Goal: Task Accomplishment & Management: Manage account settings

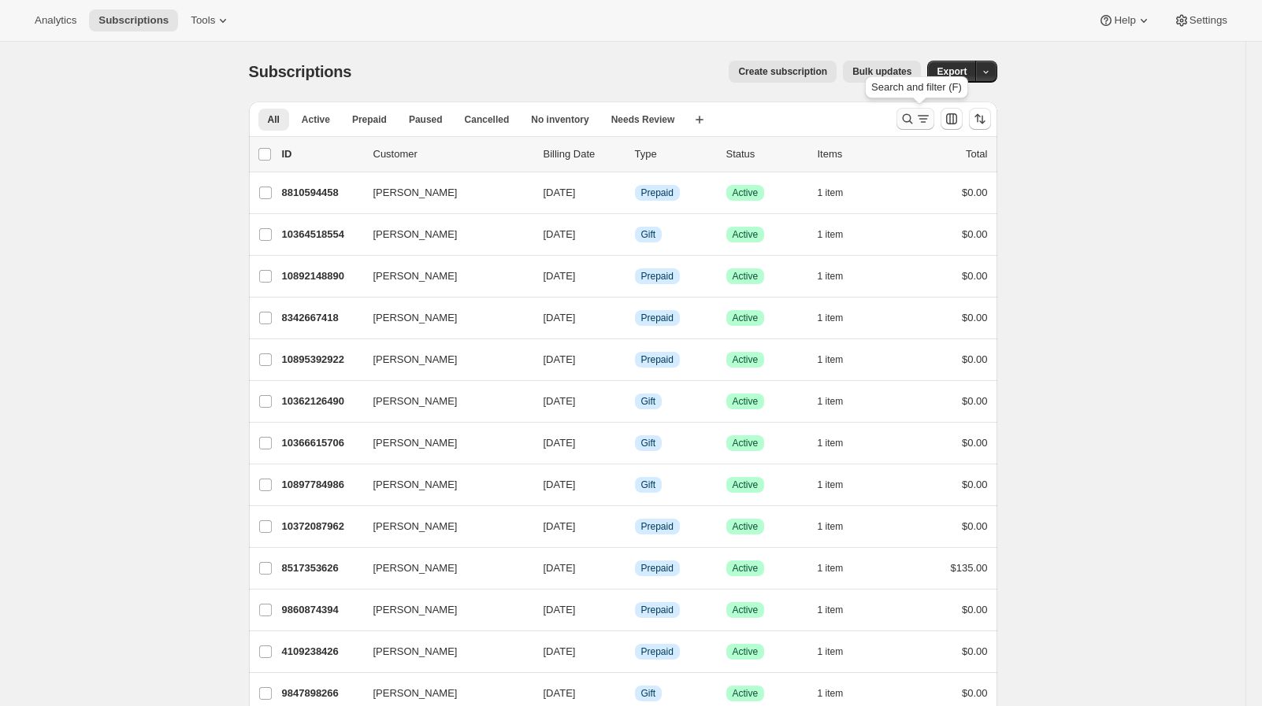
click at [910, 123] on icon "Search and filter results" at bounding box center [907, 119] width 16 height 16
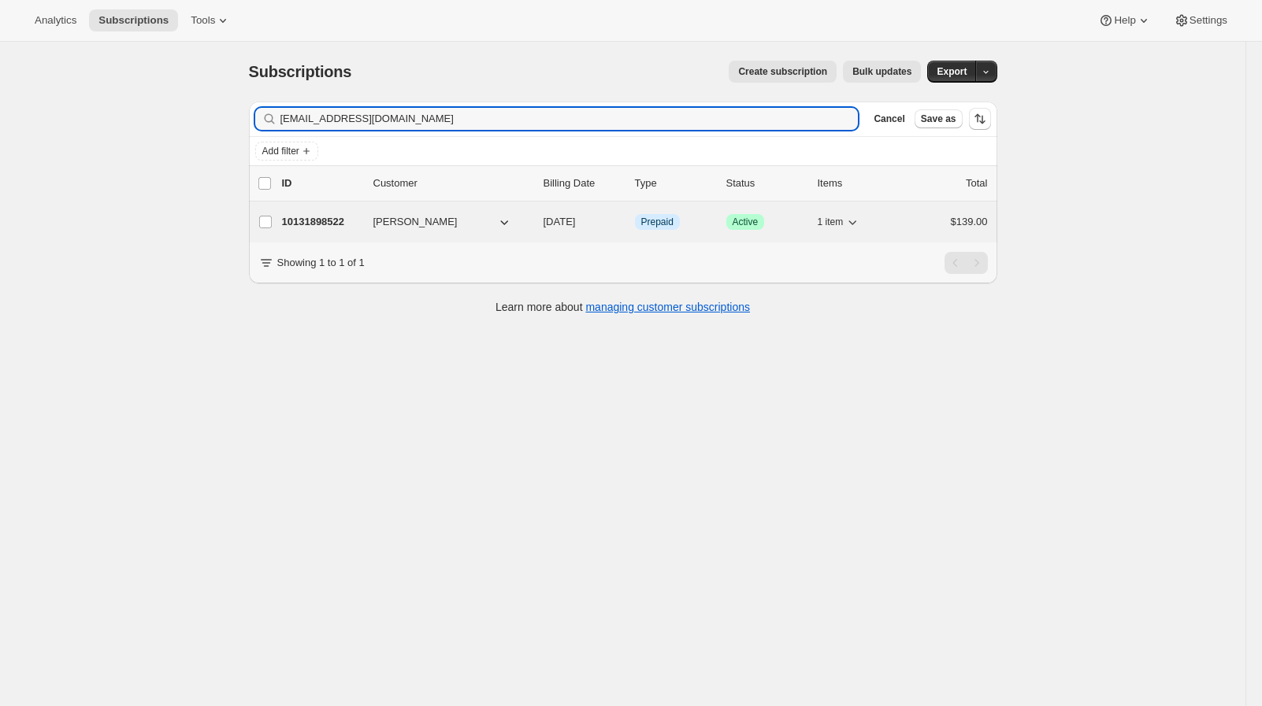
type input "[EMAIL_ADDRESS][DOMAIN_NAME]"
click at [341, 227] on p "10131898522" at bounding box center [321, 222] width 79 height 16
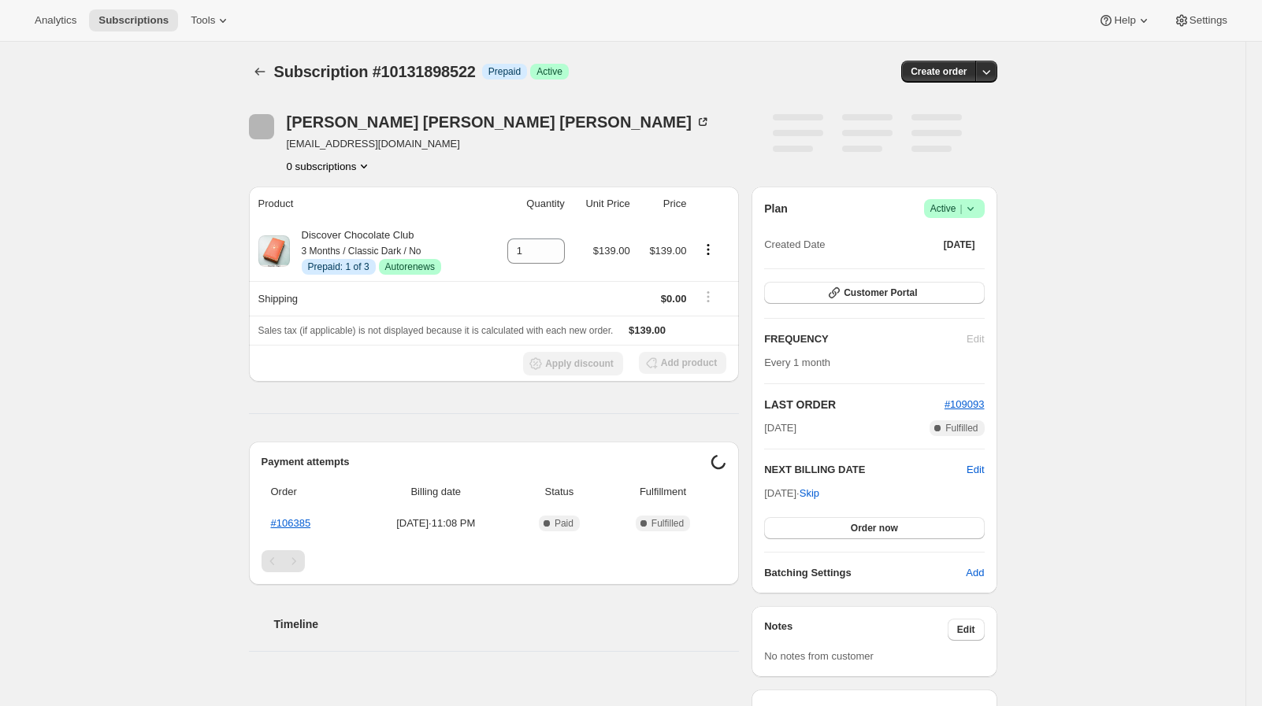
click at [164, 188] on div "Subscription #10131898522. This page is ready Subscription #10131898522 Info Pr…" at bounding box center [622, 567] width 1245 height 1051
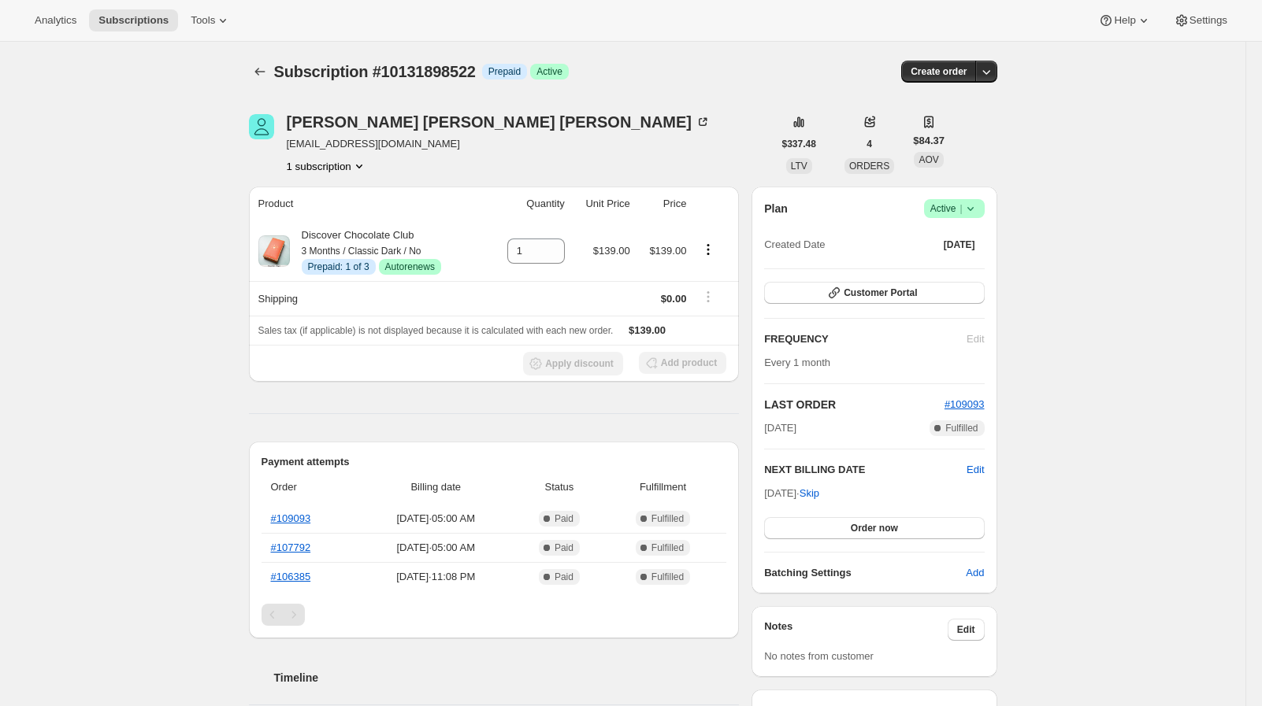
click at [182, 366] on div "Subscription #10131898522. This page is ready Subscription #10131898522 Info Pr…" at bounding box center [622, 697] width 1245 height 1311
click at [710, 253] on icon "Product actions" at bounding box center [708, 250] width 16 height 16
click at [735, 284] on span "Disable Autorenew" at bounding box center [710, 280] width 85 height 12
click at [147, 374] on div "Subscription #10131898522. This page is ready Subscription #10131898522 Info Pr…" at bounding box center [622, 697] width 1245 height 1311
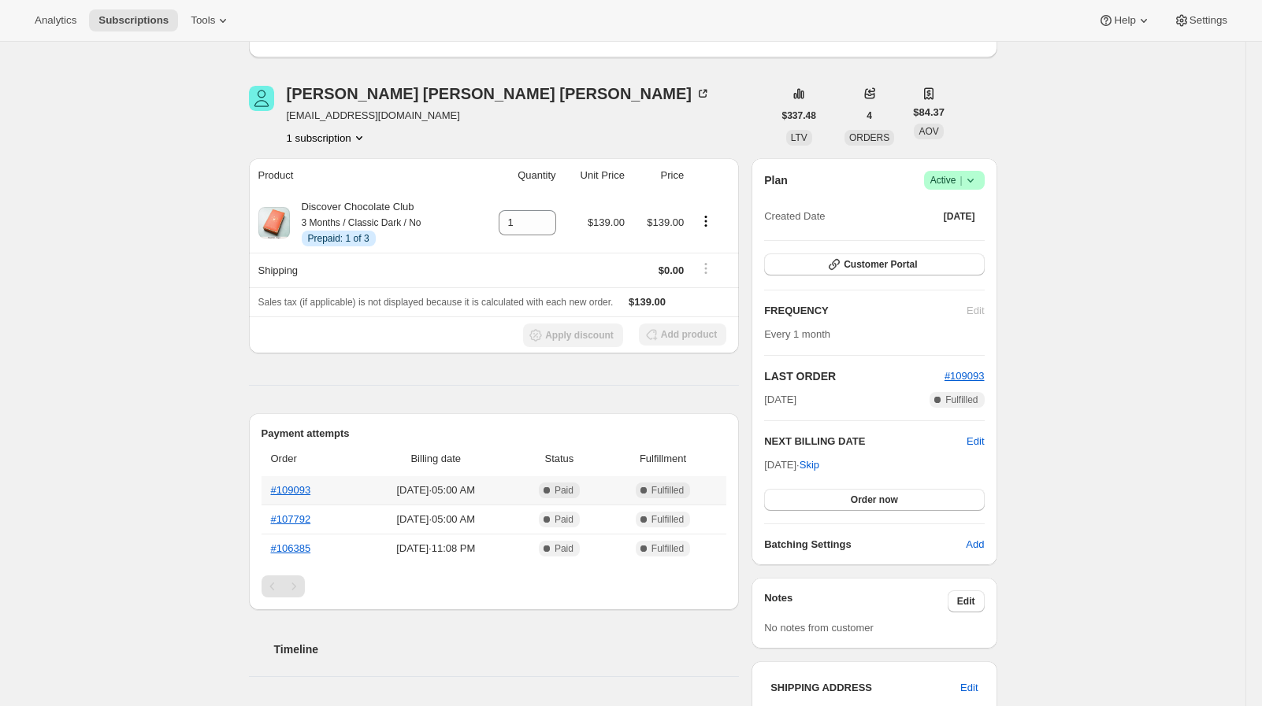
scroll to position [129, 0]
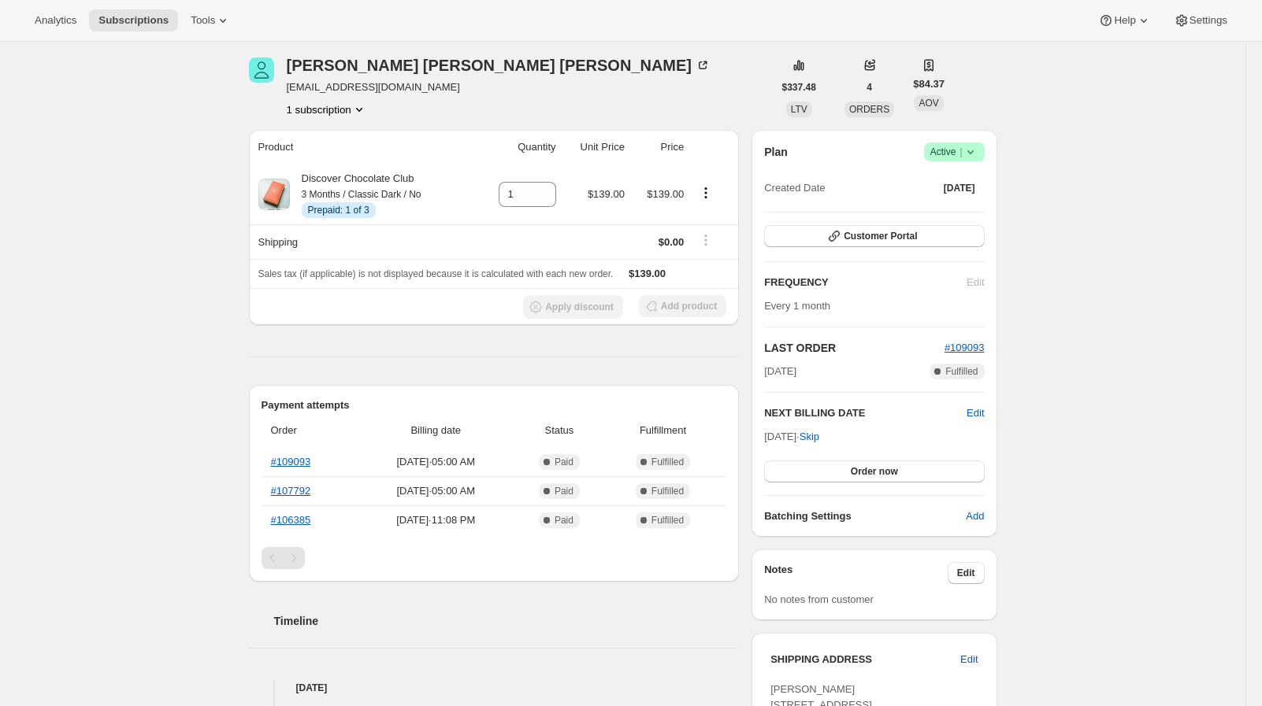
click at [302, 567] on div "Pagination" at bounding box center [294, 558] width 22 height 22
click at [297, 555] on div "Pagination" at bounding box center [294, 558] width 22 height 22
click at [261, 554] on div "Payment attempts Order Billing date Status Fulfillment #109093 [DATE] · 05:00 A…" at bounding box center [494, 483] width 491 height 197
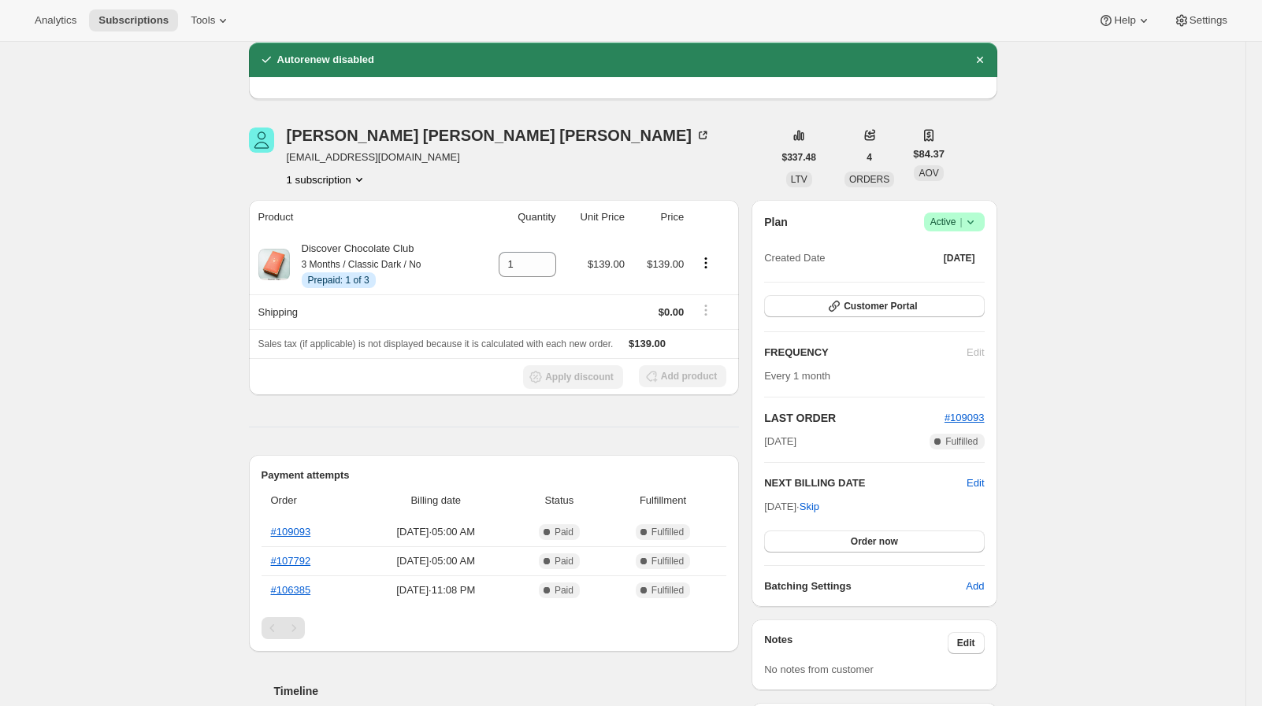
scroll to position [0, 0]
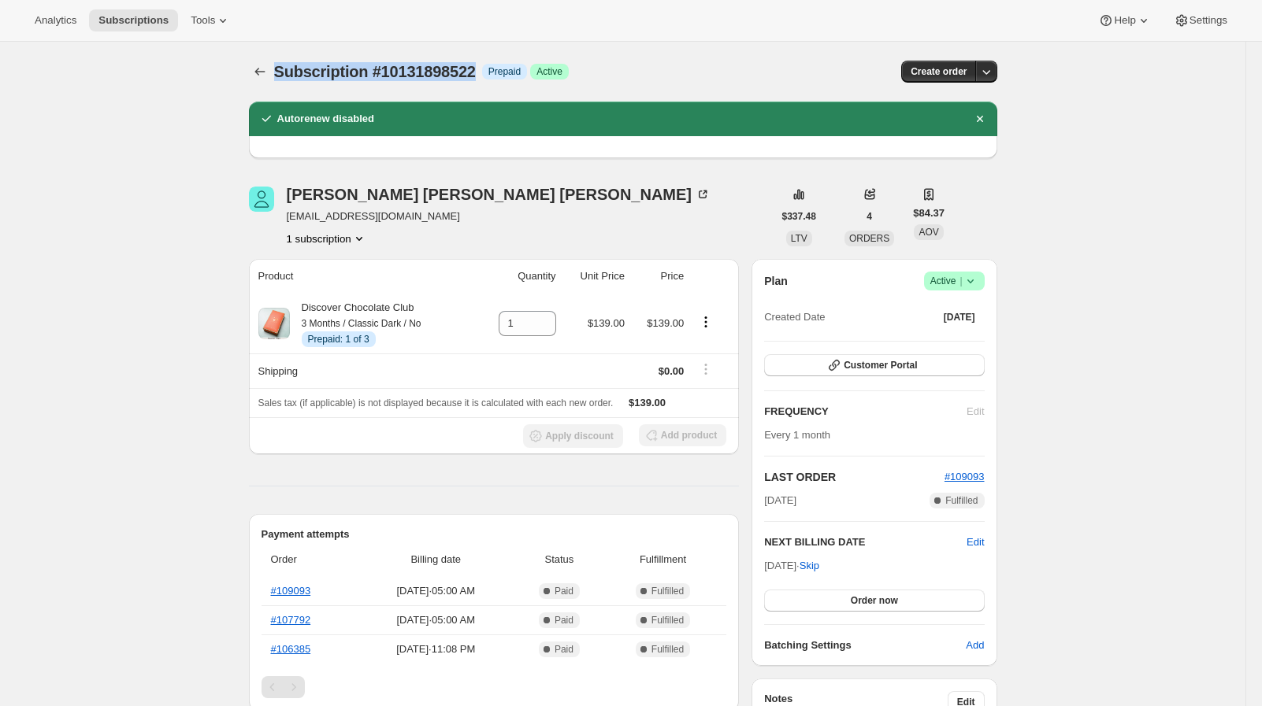
drag, startPoint x: 493, startPoint y: 78, endPoint x: 277, endPoint y: 76, distance: 215.8
click at [277, 76] on div "Subscription #10131898522 Info Prepaid Success Active" at bounding box center [499, 72] width 451 height 22
copy span "Subscription #10131898522"
click at [982, 284] on span "Success Active |" at bounding box center [954, 281] width 61 height 19
click at [981, 330] on button "Cancel subscription" at bounding box center [952, 338] width 98 height 25
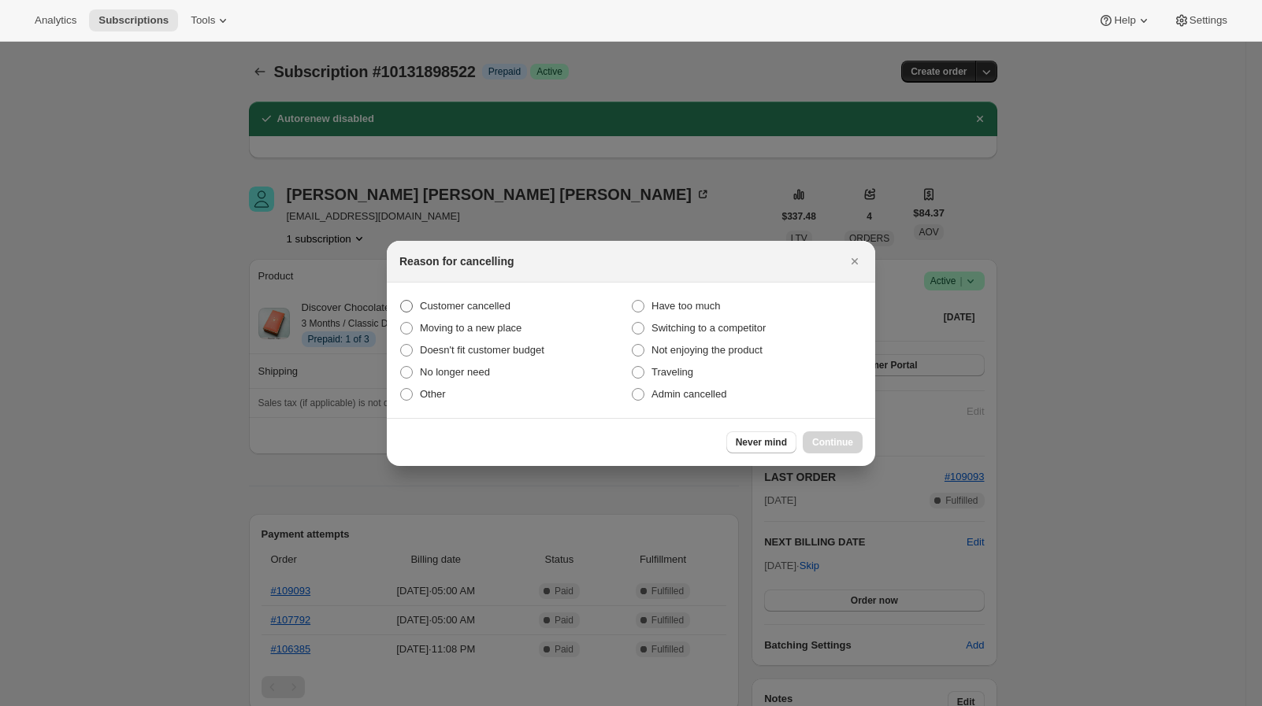
click at [408, 300] on span ":re9:" at bounding box center [406, 306] width 13 height 13
click at [401, 300] on input "Customer cancelled" at bounding box center [400, 300] width 1 height 1
radio input "true"
click at [829, 448] on span "Continue" at bounding box center [832, 442] width 41 height 13
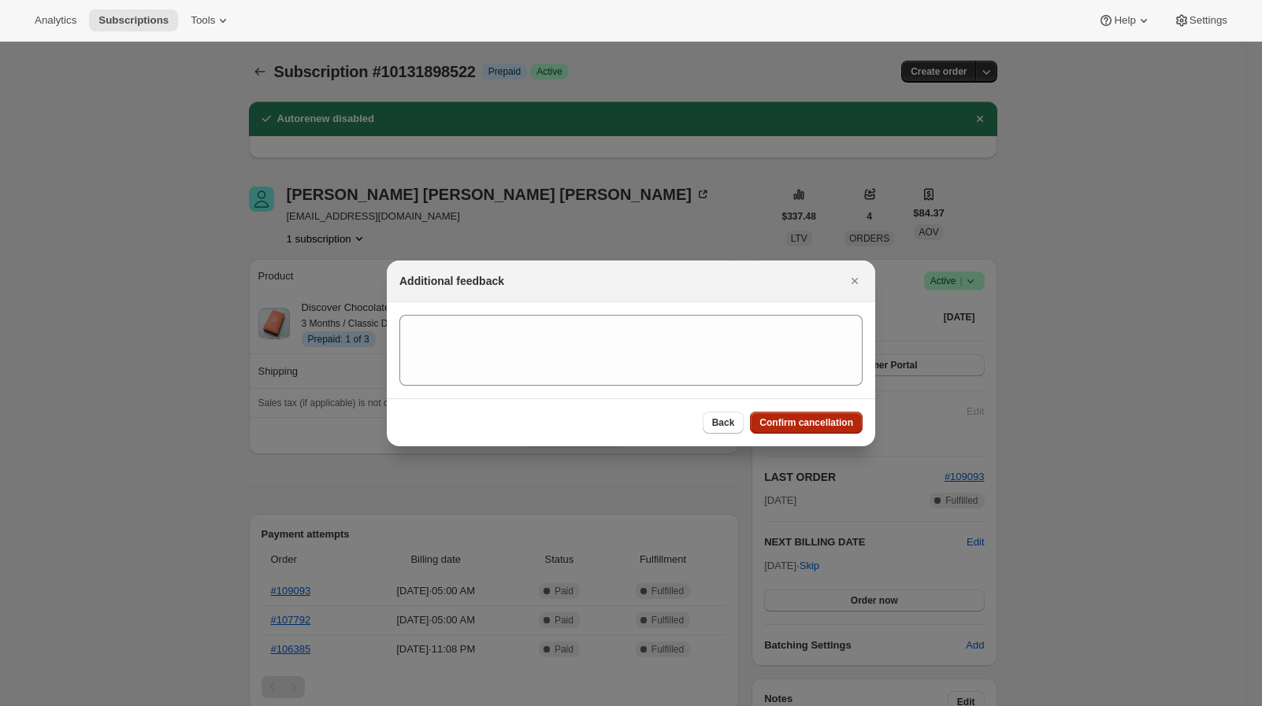
click at [795, 432] on button "Confirm cancellation" at bounding box center [806, 423] width 113 height 22
